Goal: Information Seeking & Learning: Learn about a topic

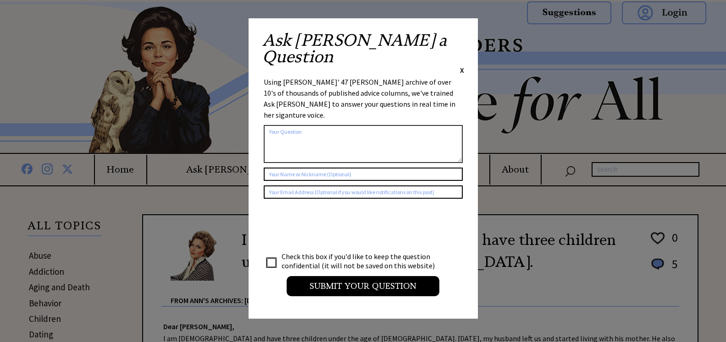
click at [463, 66] on span "X" at bounding box center [462, 70] width 4 height 9
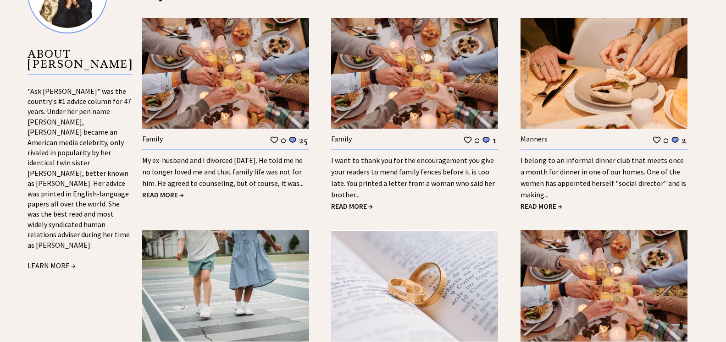
scroll to position [1075, 0]
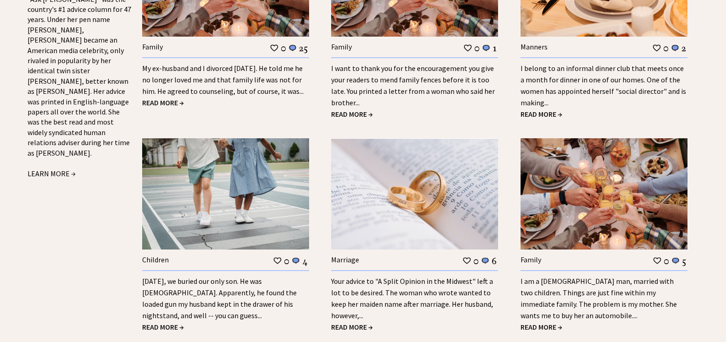
click at [365, 323] on span "READ MORE →" at bounding box center [352, 327] width 42 height 9
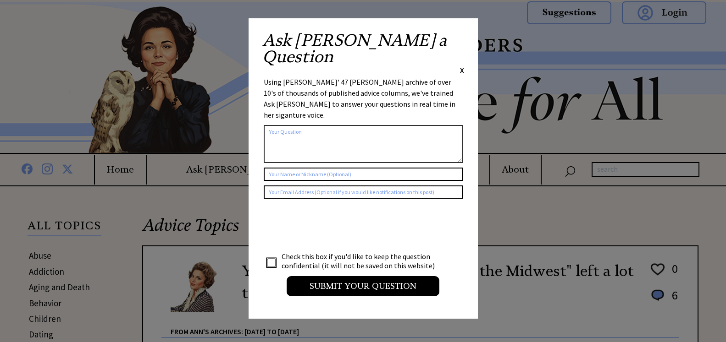
click at [462, 66] on span "X" at bounding box center [462, 70] width 4 height 9
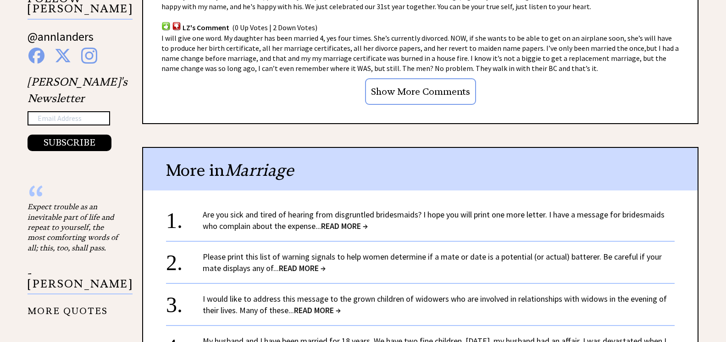
scroll to position [982, 0]
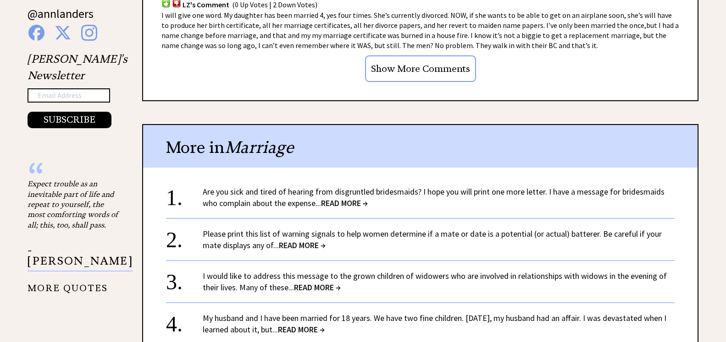
click at [321, 284] on span "READ MORE →" at bounding box center [317, 287] width 47 height 11
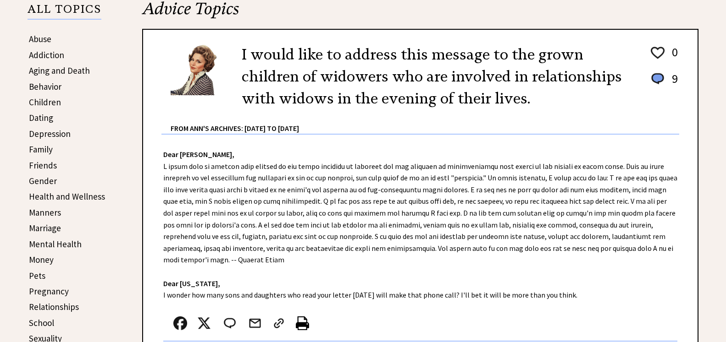
scroll to position [234, 0]
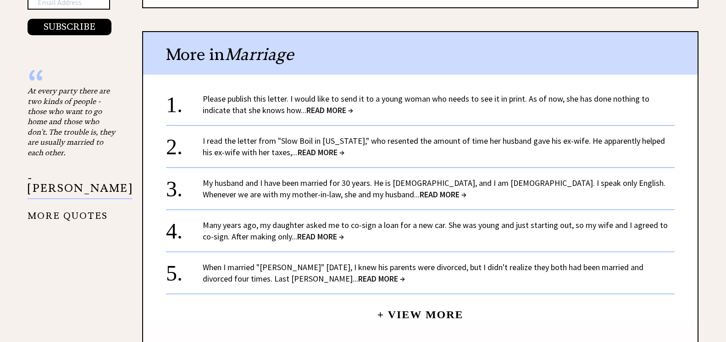
scroll to position [1075, 0]
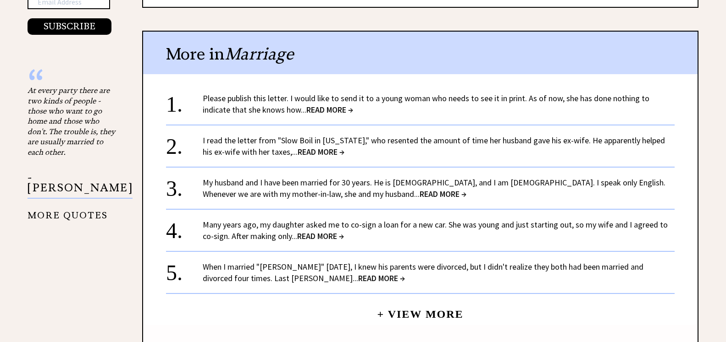
click at [298, 234] on span "READ MORE →" at bounding box center [320, 236] width 47 height 11
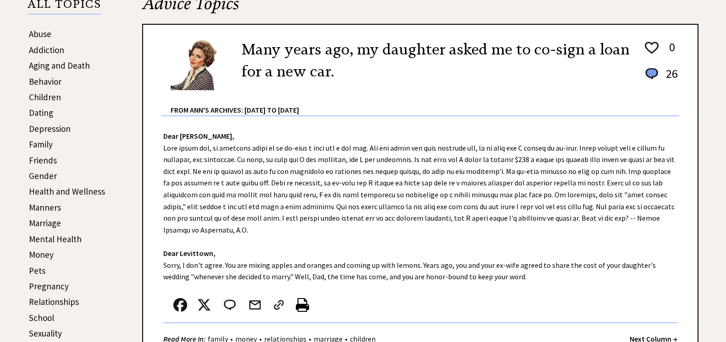
scroll to position [234, 0]
